Goal: Information Seeking & Learning: Learn about a topic

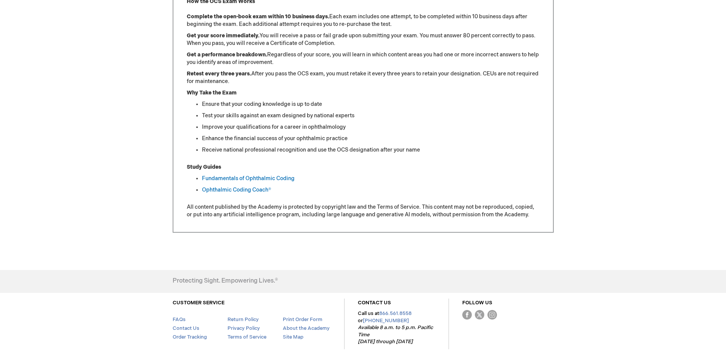
scroll to position [408, 0]
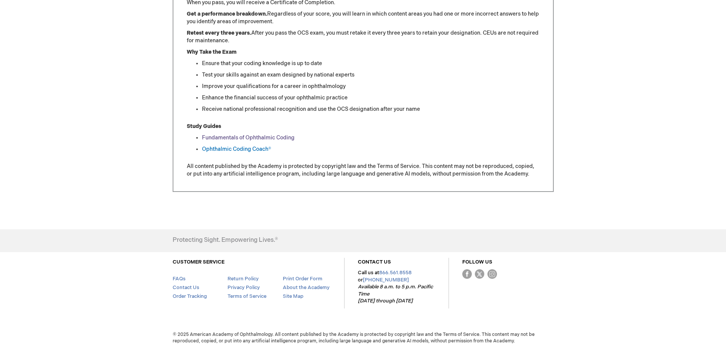
click at [218, 136] on link "Fundamentals of Ophthalmic Coding" at bounding box center [248, 138] width 93 height 6
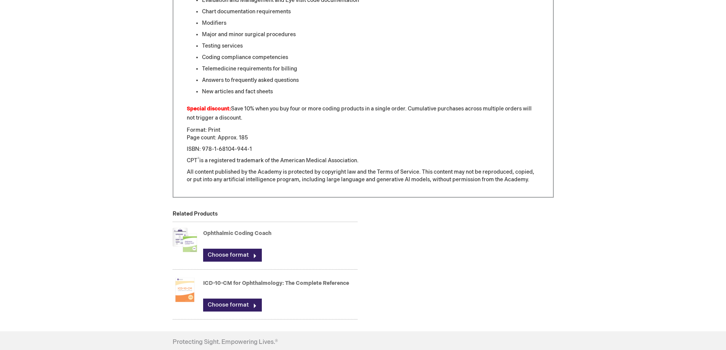
scroll to position [534, 0]
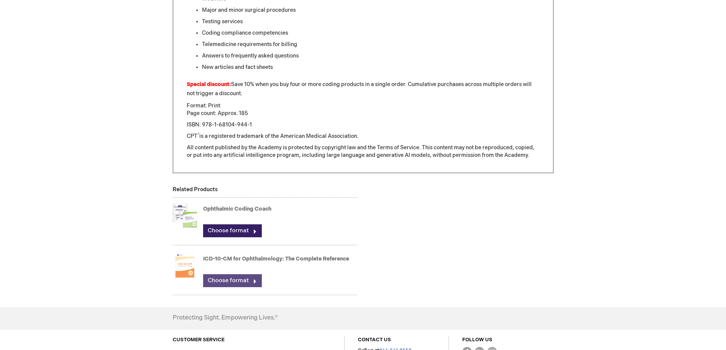
click at [247, 281] on link "Choose format" at bounding box center [232, 280] width 59 height 13
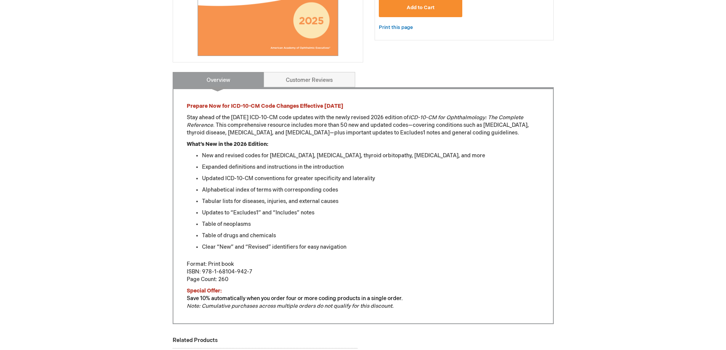
scroll to position [53, 0]
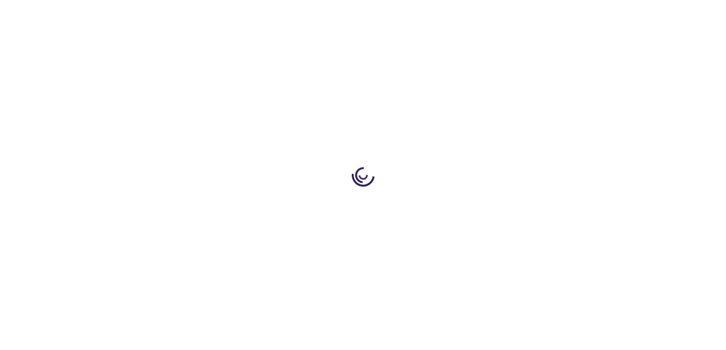
scroll to position [534, 0]
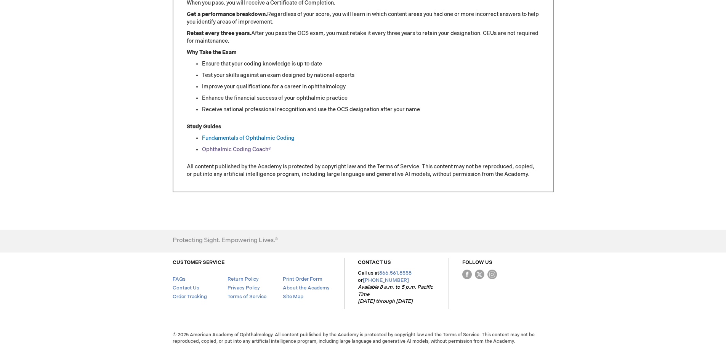
click at [240, 146] on link "Ophthalmic Coding Coach®" at bounding box center [236, 149] width 69 height 6
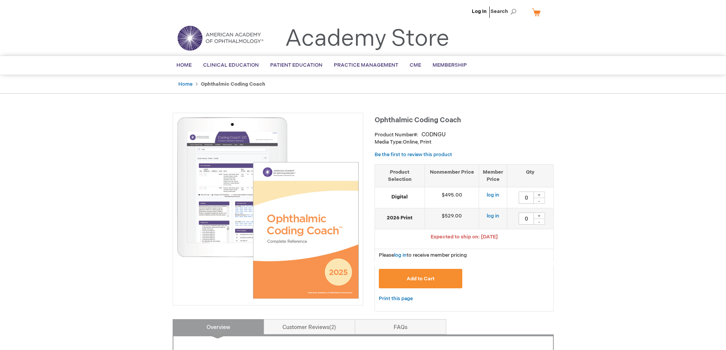
click at [216, 219] on img at bounding box center [268, 208] width 182 height 182
click at [215, 212] on img at bounding box center [268, 208] width 182 height 182
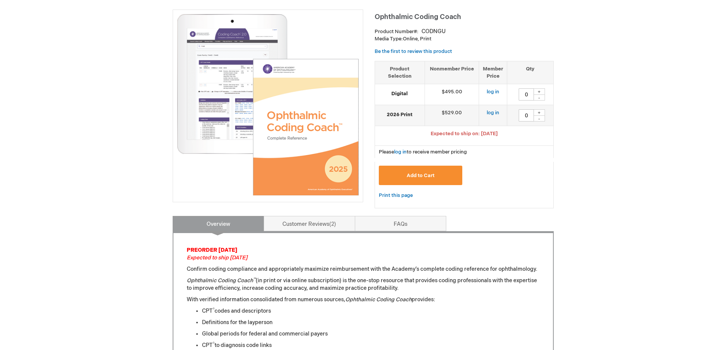
scroll to position [114, 0]
